Goal: Information Seeking & Learning: Learn about a topic

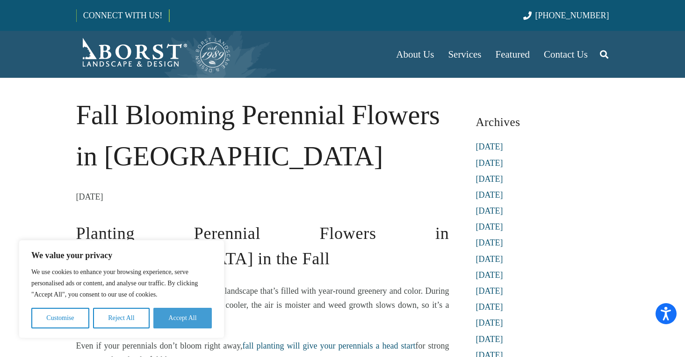
click at [198, 314] on button "Accept All" at bounding box center [182, 317] width 58 height 21
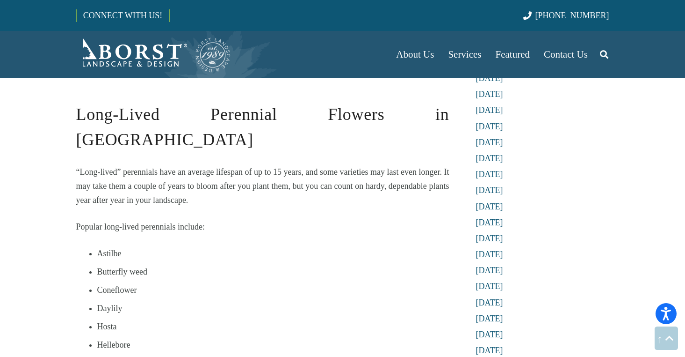
scroll to position [1011, 0]
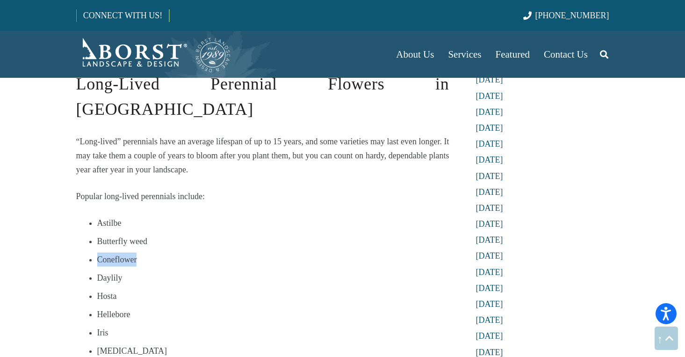
drag, startPoint x: 139, startPoint y: 183, endPoint x: 95, endPoint y: 183, distance: 44.0
drag, startPoint x: 131, startPoint y: 237, endPoint x: 87, endPoint y: 237, distance: 43.5
copy li "Hellebore"
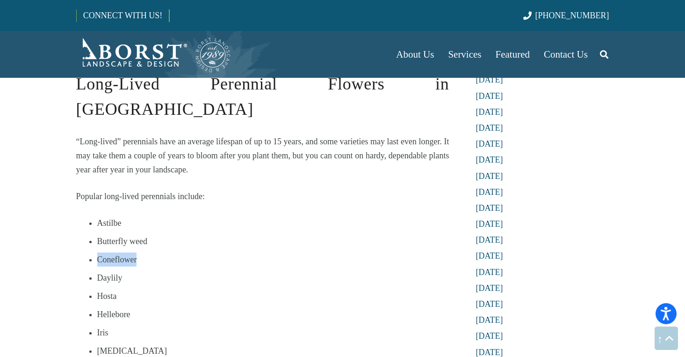
drag, startPoint x: 140, startPoint y: 183, endPoint x: 84, endPoint y: 185, distance: 56.2
copy span "Coneflower"
drag, startPoint x: 136, startPoint y: 274, endPoint x: 97, endPoint y: 274, distance: 39.3
click at [97, 343] on li "[MEDICAL_DATA]" at bounding box center [273, 350] width 352 height 14
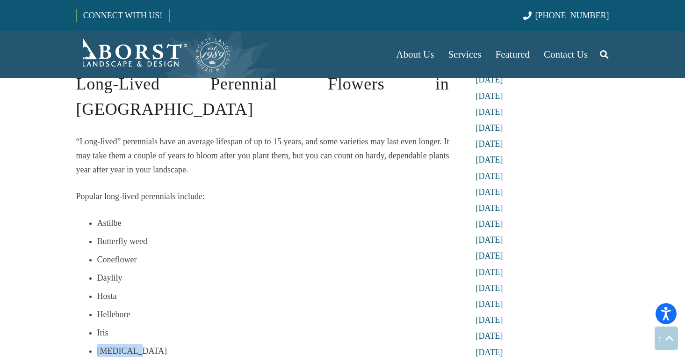
copy li "[MEDICAL_DATA]"
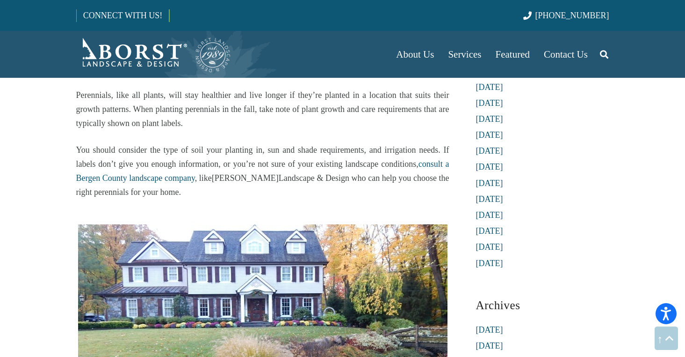
scroll to position [1859, 0]
